Goal: Find specific page/section: Find specific page/section

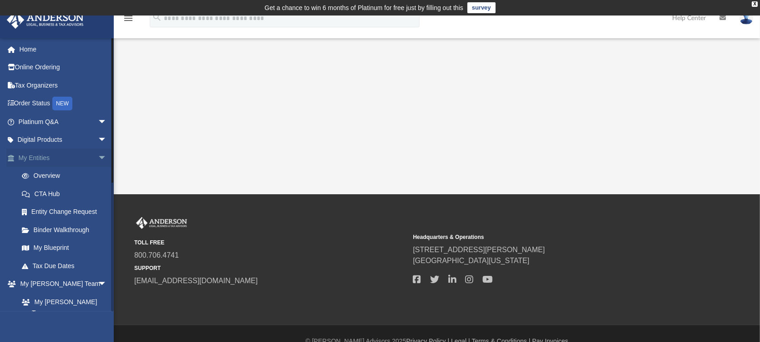
click at [68, 159] on link "My Entities arrow_drop_down" at bounding box center [63, 157] width 114 height 18
click at [98, 158] on span "arrow_drop_down" at bounding box center [107, 157] width 18 height 19
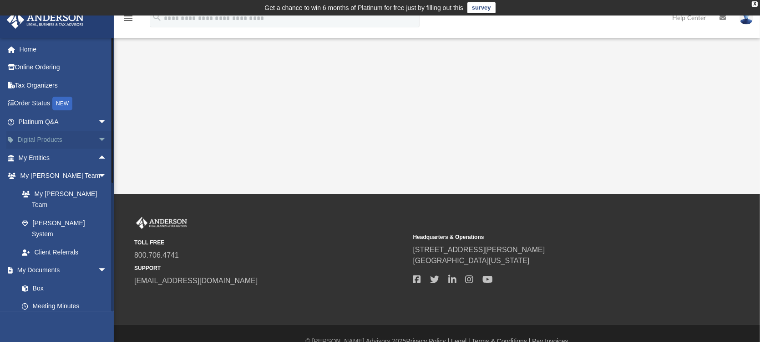
click at [98, 139] on span "arrow_drop_down" at bounding box center [107, 140] width 18 height 19
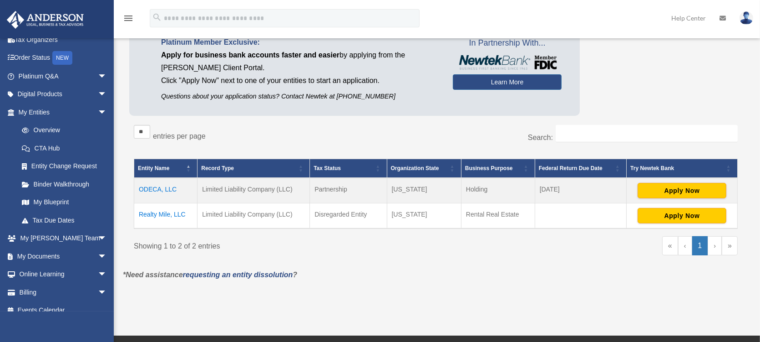
scroll to position [91, 0]
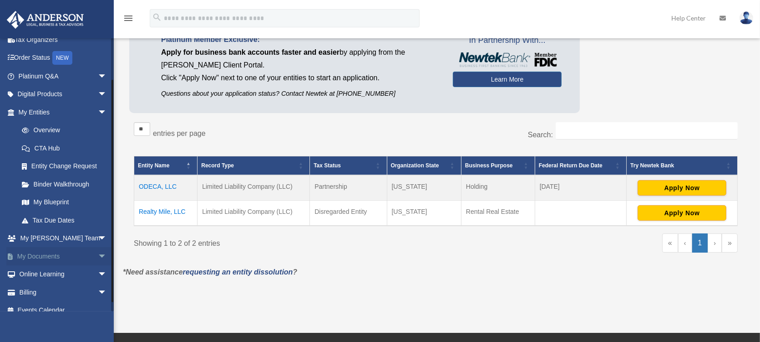
click at [86, 250] on link "My Documents arrow_drop_down" at bounding box center [63, 256] width 114 height 18
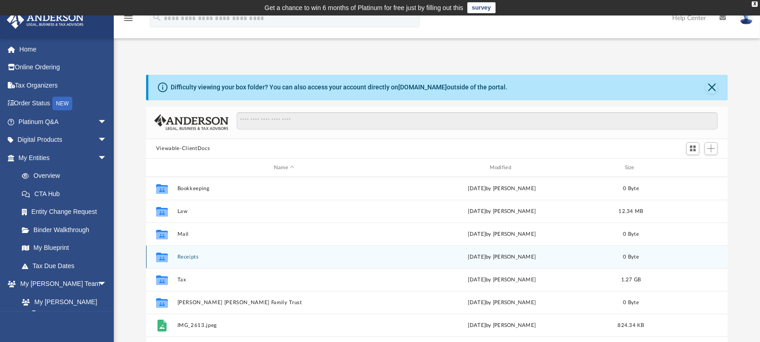
scroll to position [200, 575]
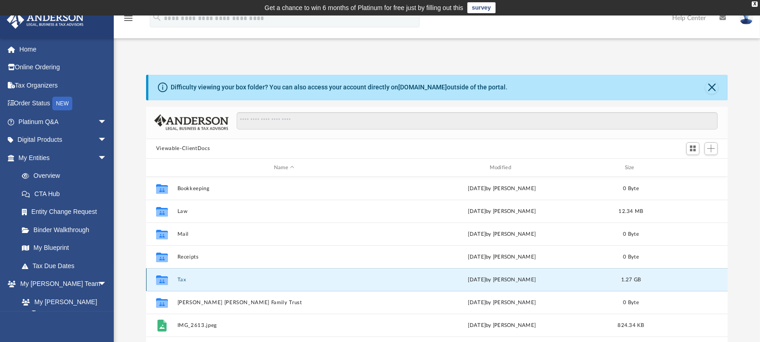
click at [180, 278] on button "Tax" at bounding box center [285, 279] width 214 height 6
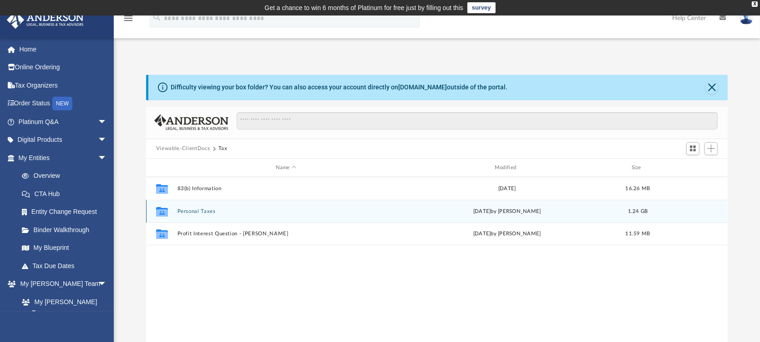
click at [184, 212] on button "Personal Taxes" at bounding box center [286, 211] width 217 height 6
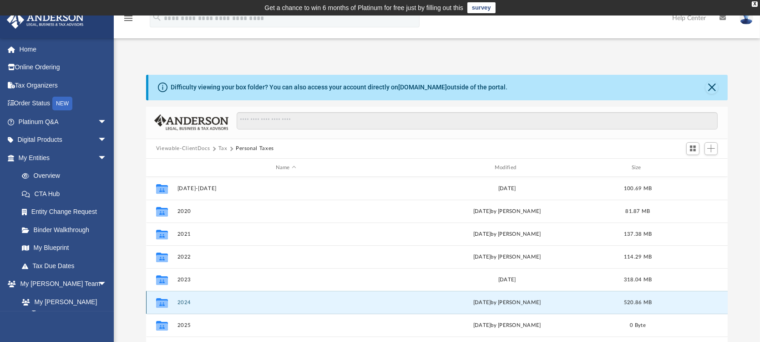
click at [184, 300] on button "2024" at bounding box center [286, 302] width 217 height 6
click at [181, 302] on button "2024" at bounding box center [286, 302] width 217 height 6
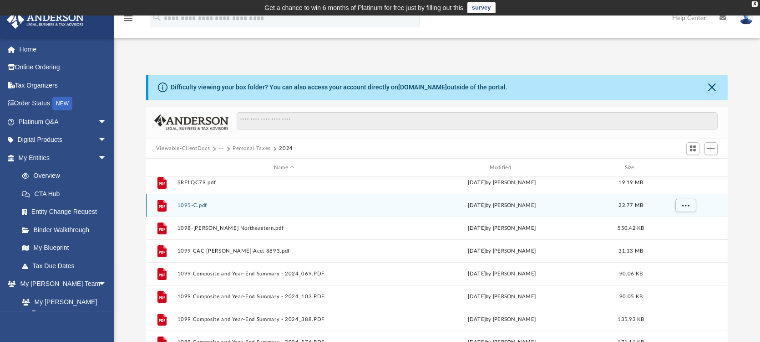
scroll to position [137, 0]
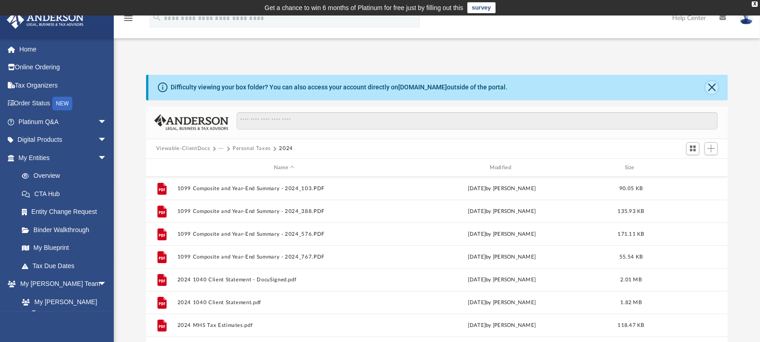
click at [718, 89] on button "Close" at bounding box center [712, 87] width 13 height 13
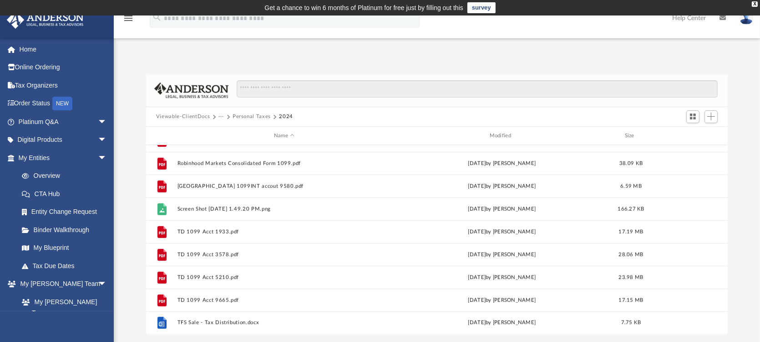
scroll to position [813, 0]
click at [503, 133] on div "Modified" at bounding box center [502, 136] width 214 height 8
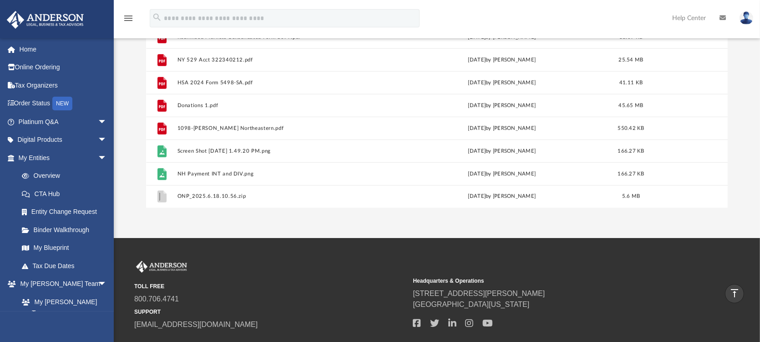
scroll to position [0, 0]
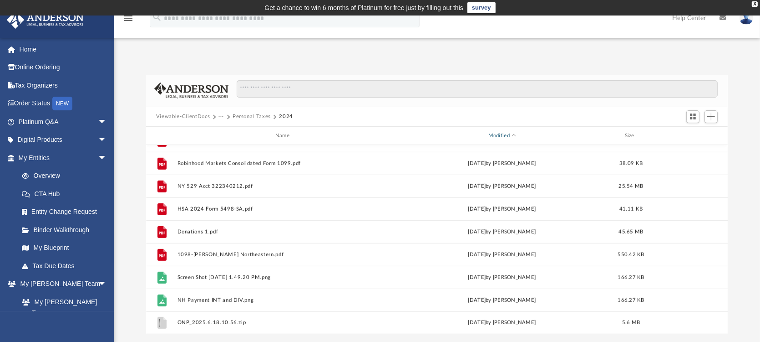
click at [496, 133] on div "Modified" at bounding box center [502, 136] width 214 height 8
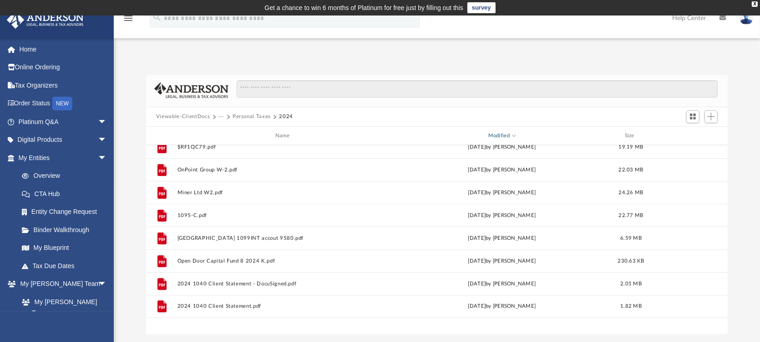
scroll to position [449, 0]
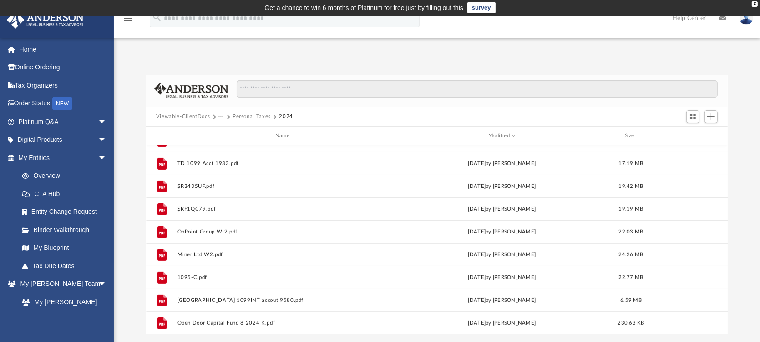
click at [245, 111] on div "Viewable-ClientDocs ··· Personal Taxes 2024" at bounding box center [437, 117] width 582 height 20
click at [245, 115] on button "Personal Taxes" at bounding box center [252, 116] width 38 height 8
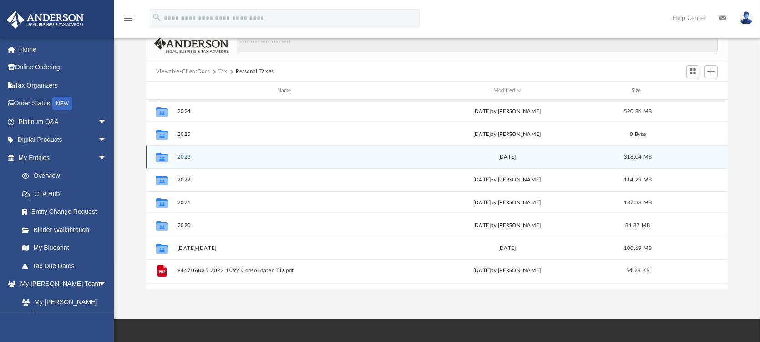
scroll to position [46, 0]
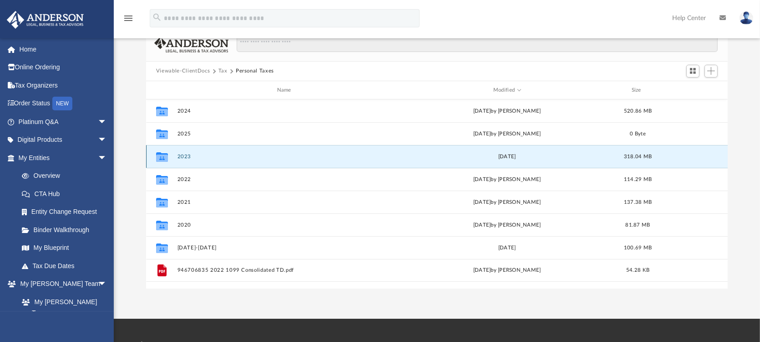
click at [179, 154] on button "2023" at bounding box center [286, 156] width 217 height 6
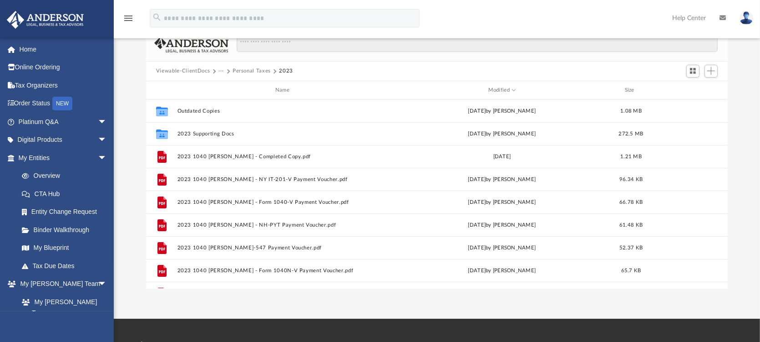
click at [242, 71] on button "Personal Taxes" at bounding box center [252, 71] width 38 height 8
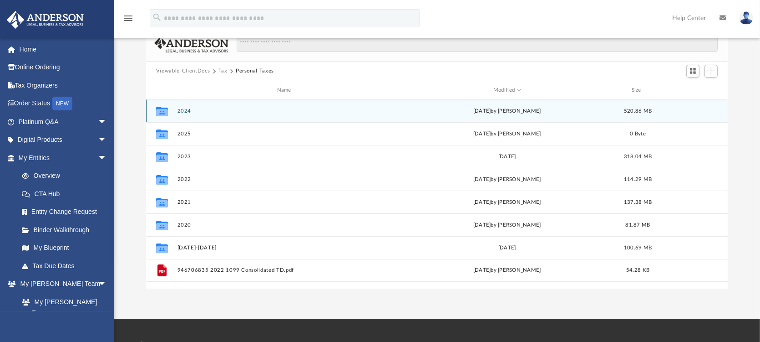
click at [185, 107] on div "Collaborated Folder 2024 Wed Jun 18 2025 by David Wright 520.86 MB" at bounding box center [437, 110] width 582 height 23
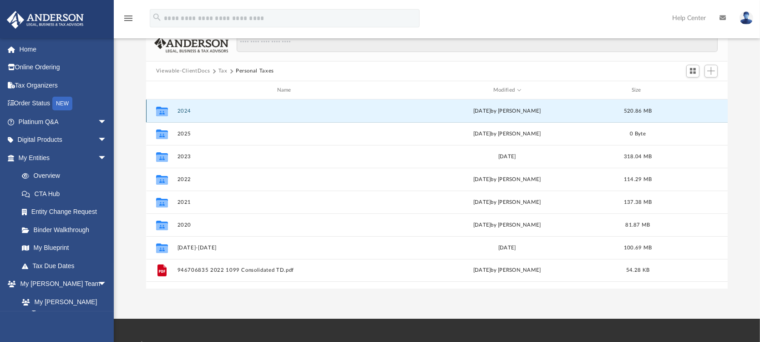
click at [185, 111] on button "2024" at bounding box center [286, 111] width 217 height 6
